Goal: Use online tool/utility: Utilize a website feature to perform a specific function

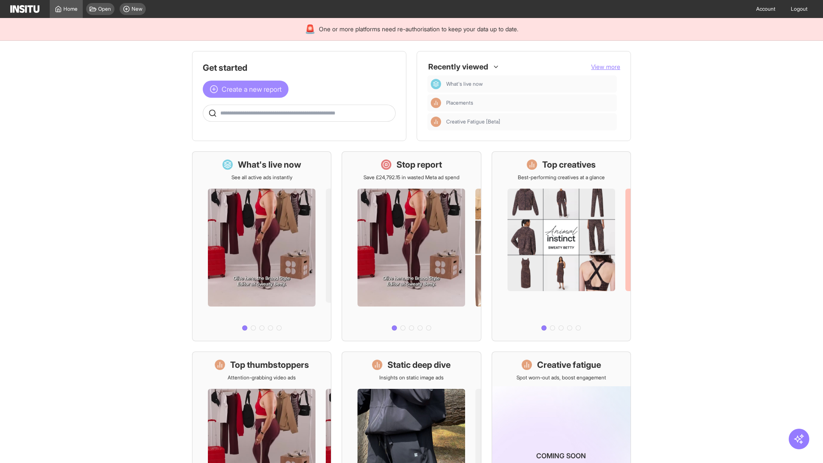
click at [248, 89] on span "Create a new report" at bounding box center [252, 89] width 60 height 10
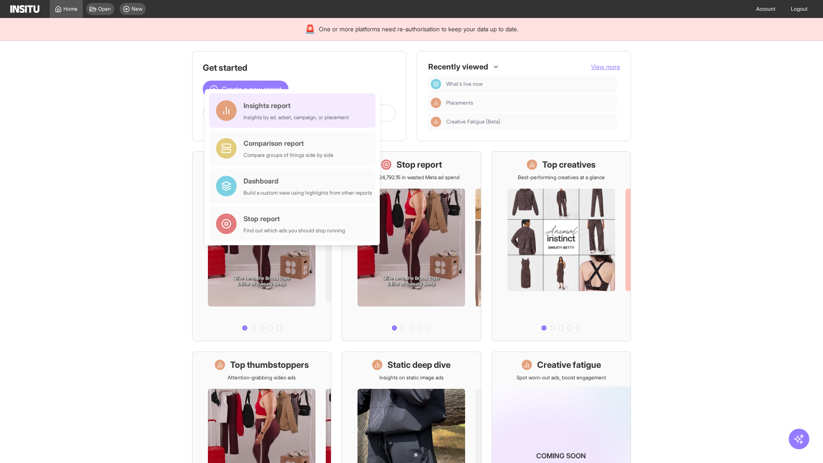
click at [294, 111] on div "Insights report Insights by ad, adset, campaign, or placement" at bounding box center [295, 110] width 105 height 21
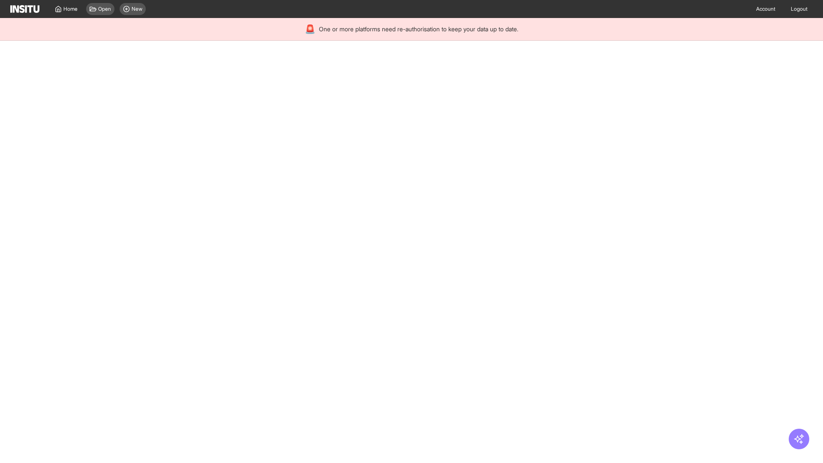
select select "**"
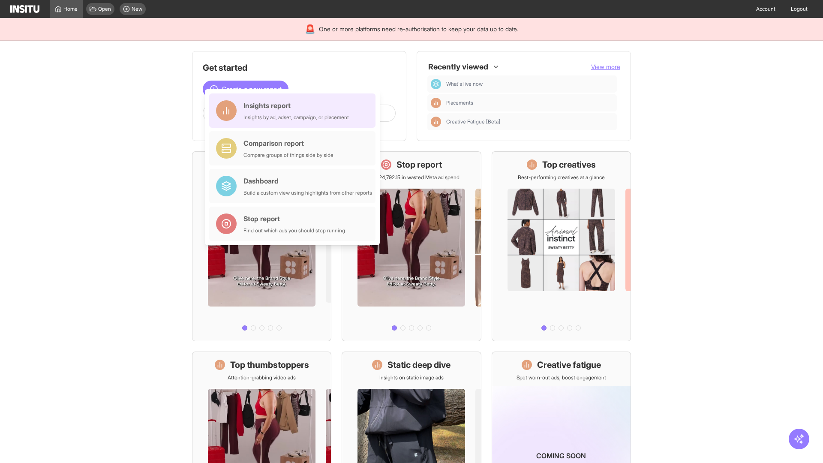
click at [294, 111] on div "Insights report Insights by ad, adset, campaign, or placement" at bounding box center [295, 110] width 105 height 21
